Goal: Information Seeking & Learning: Learn about a topic

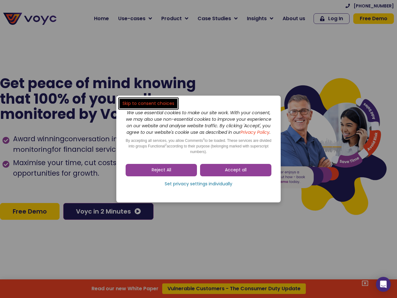
click at [236, 173] on span "Accept all" at bounding box center [236, 170] width 22 height 6
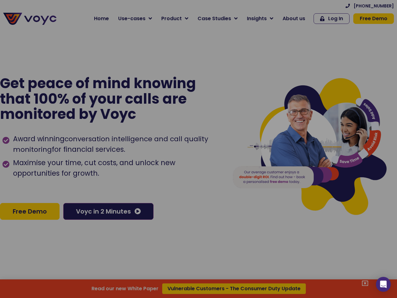
click at [161, 173] on div at bounding box center [198, 149] width 397 height 298
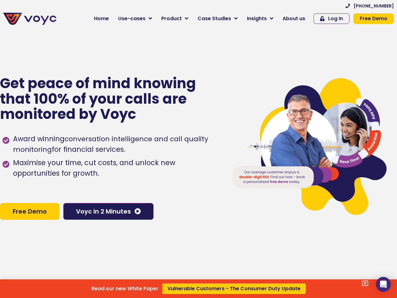
click at [198, 187] on div "Read our new White Paper Vulnerable Customers - The Consumer Duty Update" at bounding box center [198, 149] width 397 height 298
